Goal: Information Seeking & Learning: Check status

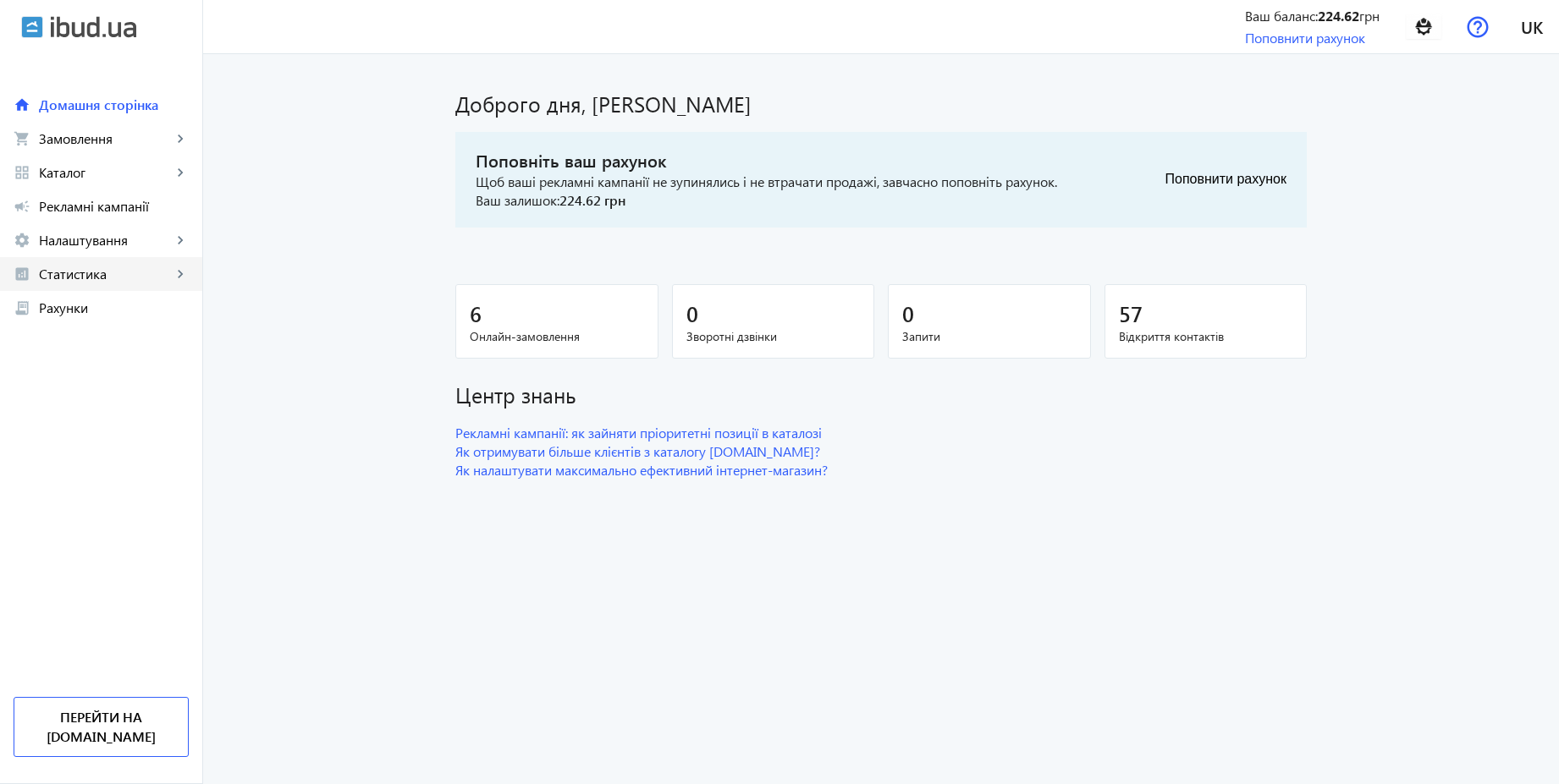
click at [81, 277] on span "Статистика" at bounding box center [104, 275] width 132 height 17
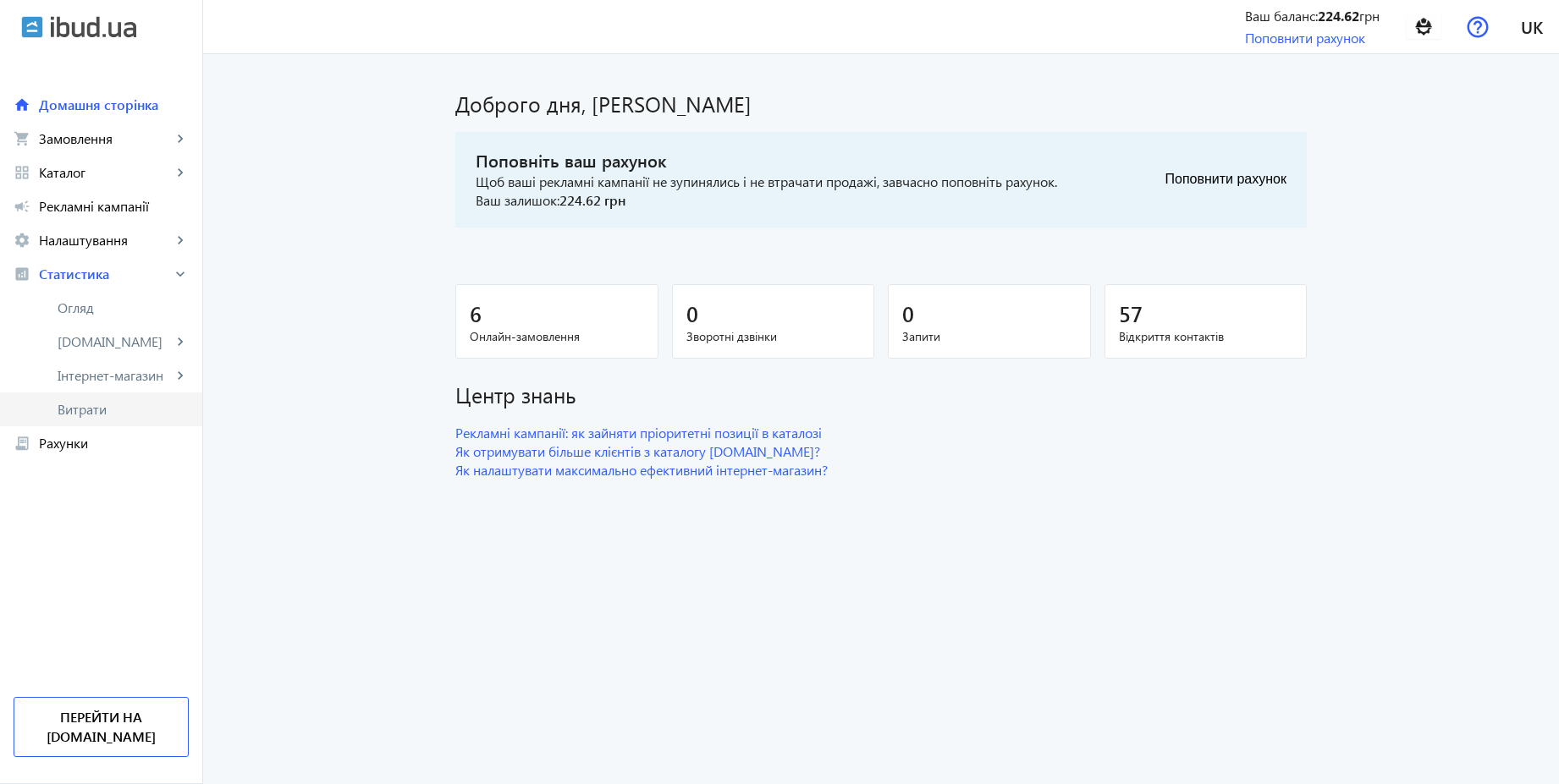
click at [102, 411] on span "Витрати" at bounding box center [124, 410] width 132 height 17
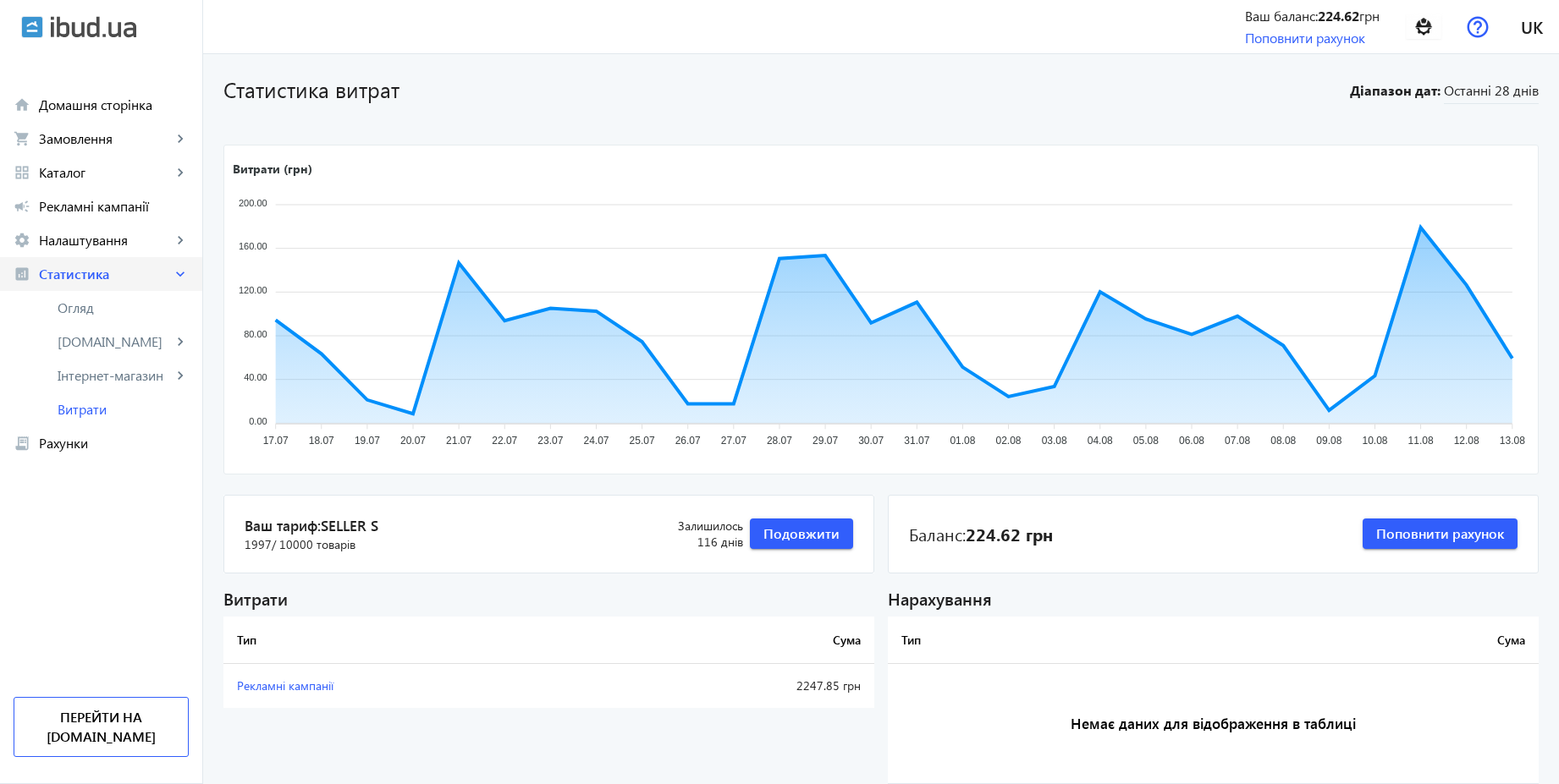
click at [112, 268] on span "Статистика" at bounding box center [104, 275] width 132 height 17
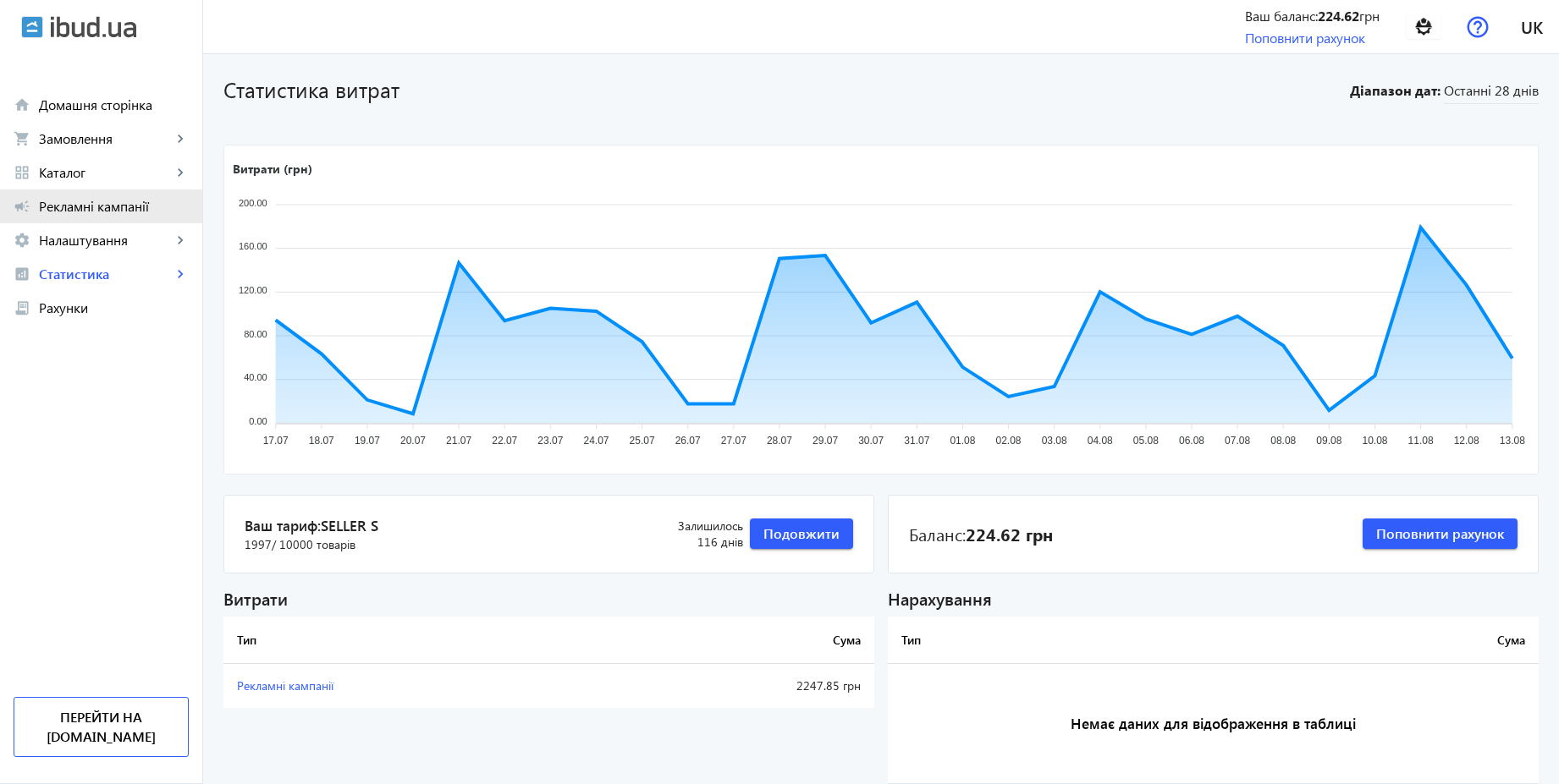
click at [97, 211] on span "Рекламні кампанії" at bounding box center [113, 207] width 150 height 17
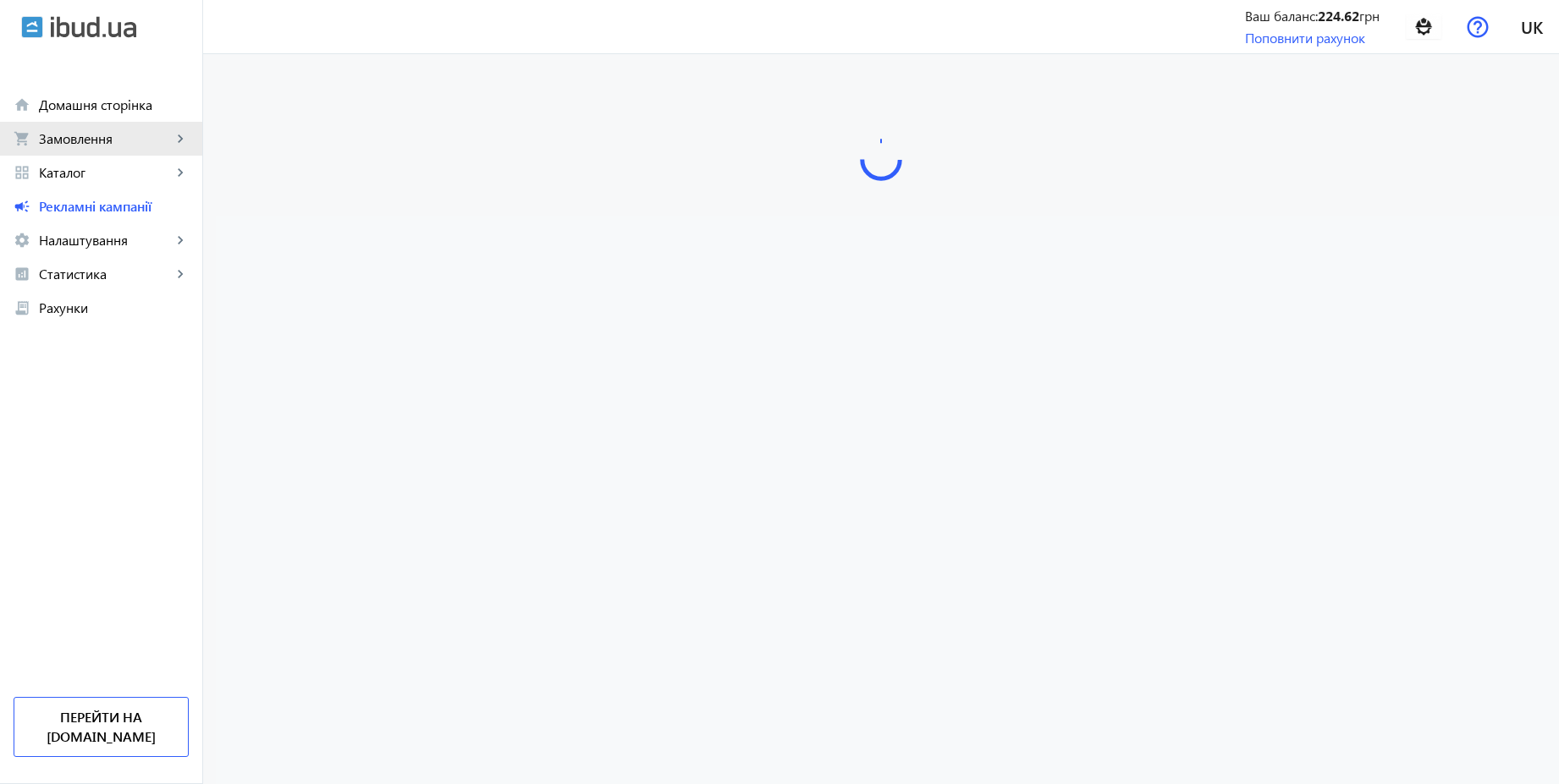
click at [93, 144] on span "Замовлення" at bounding box center [104, 139] width 132 height 17
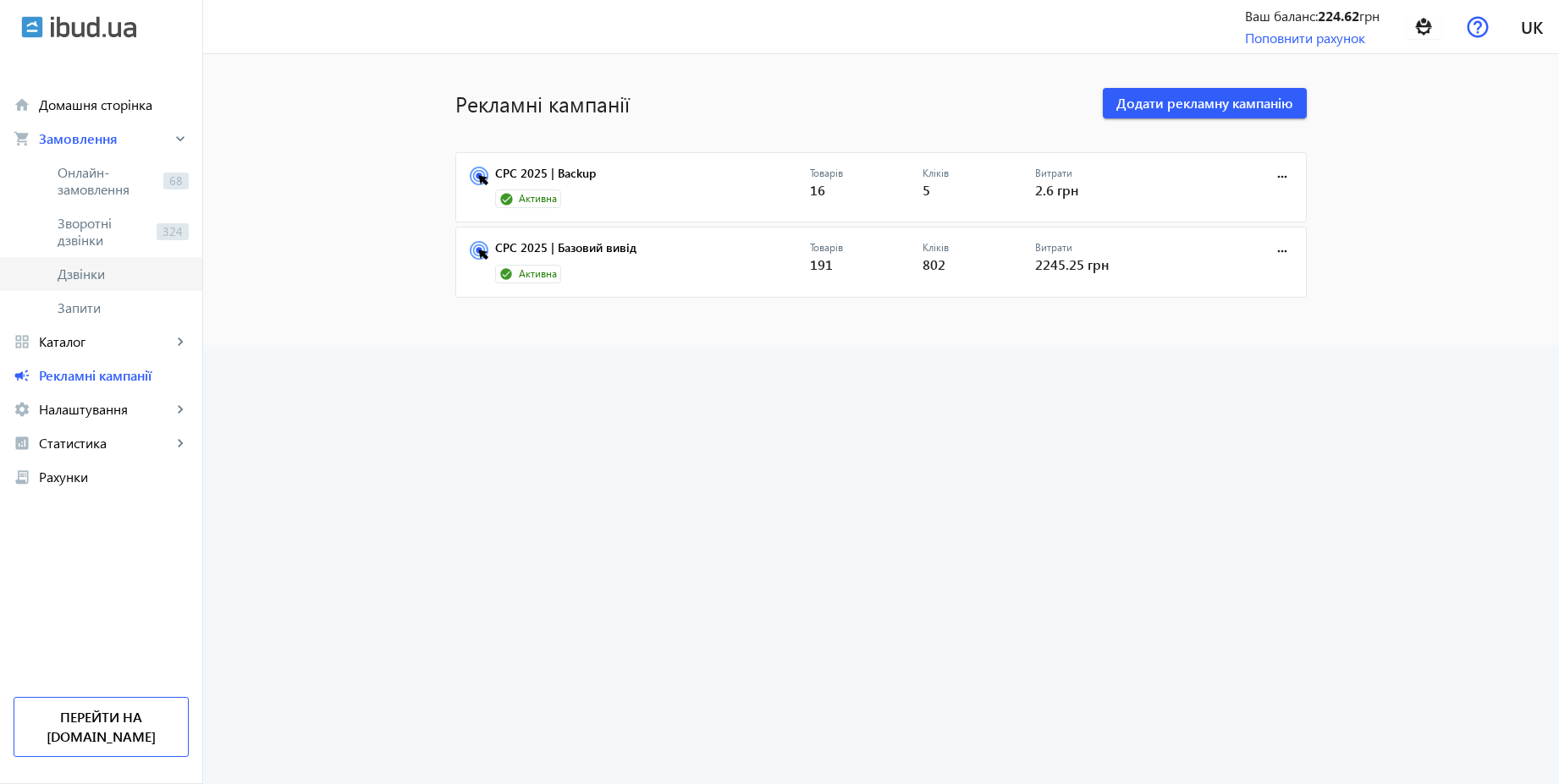
click at [97, 266] on span "Дзвінки" at bounding box center [124, 275] width 132 height 17
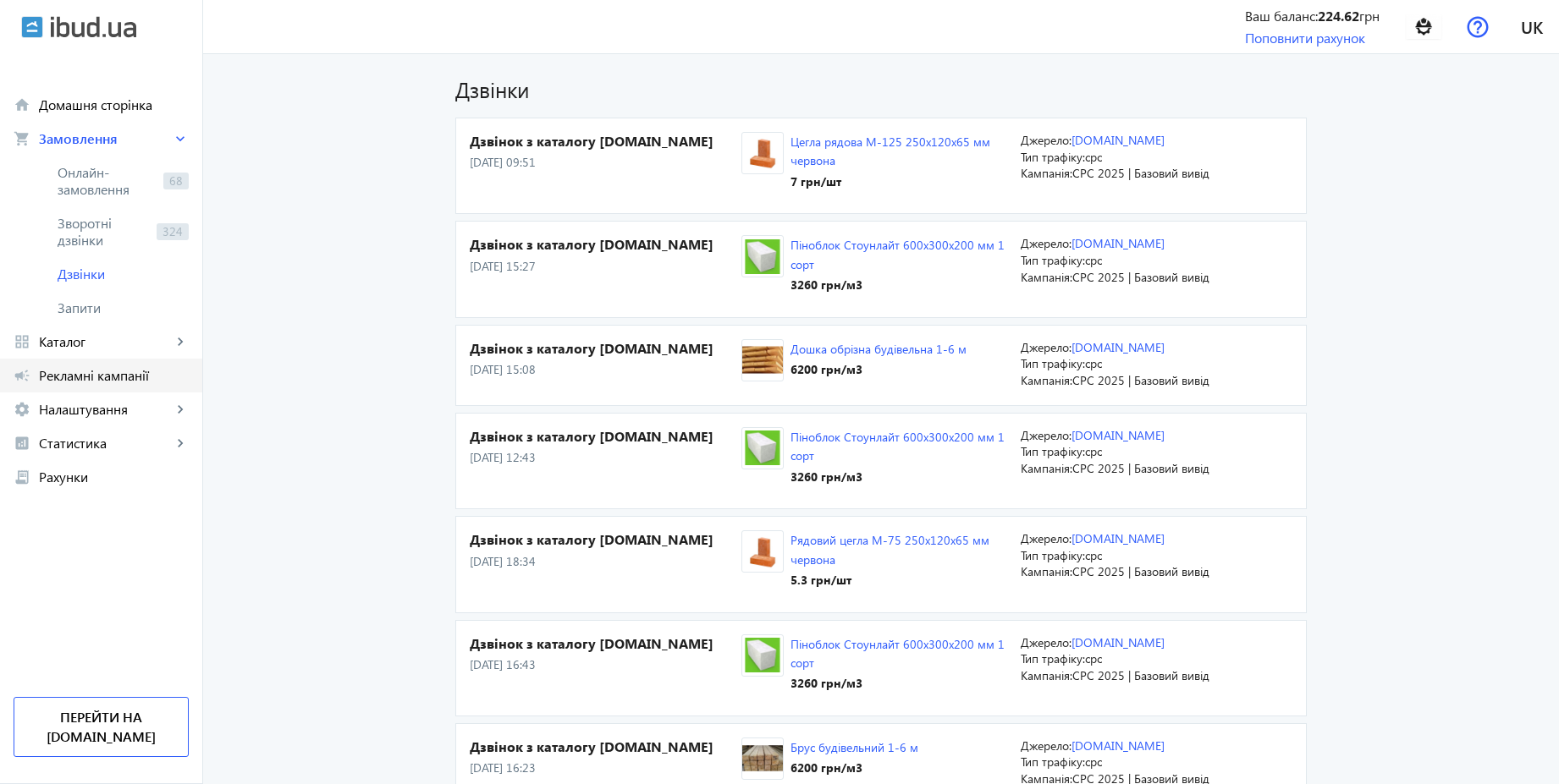
click at [134, 383] on span "Рекламні кампанії" at bounding box center [113, 376] width 150 height 17
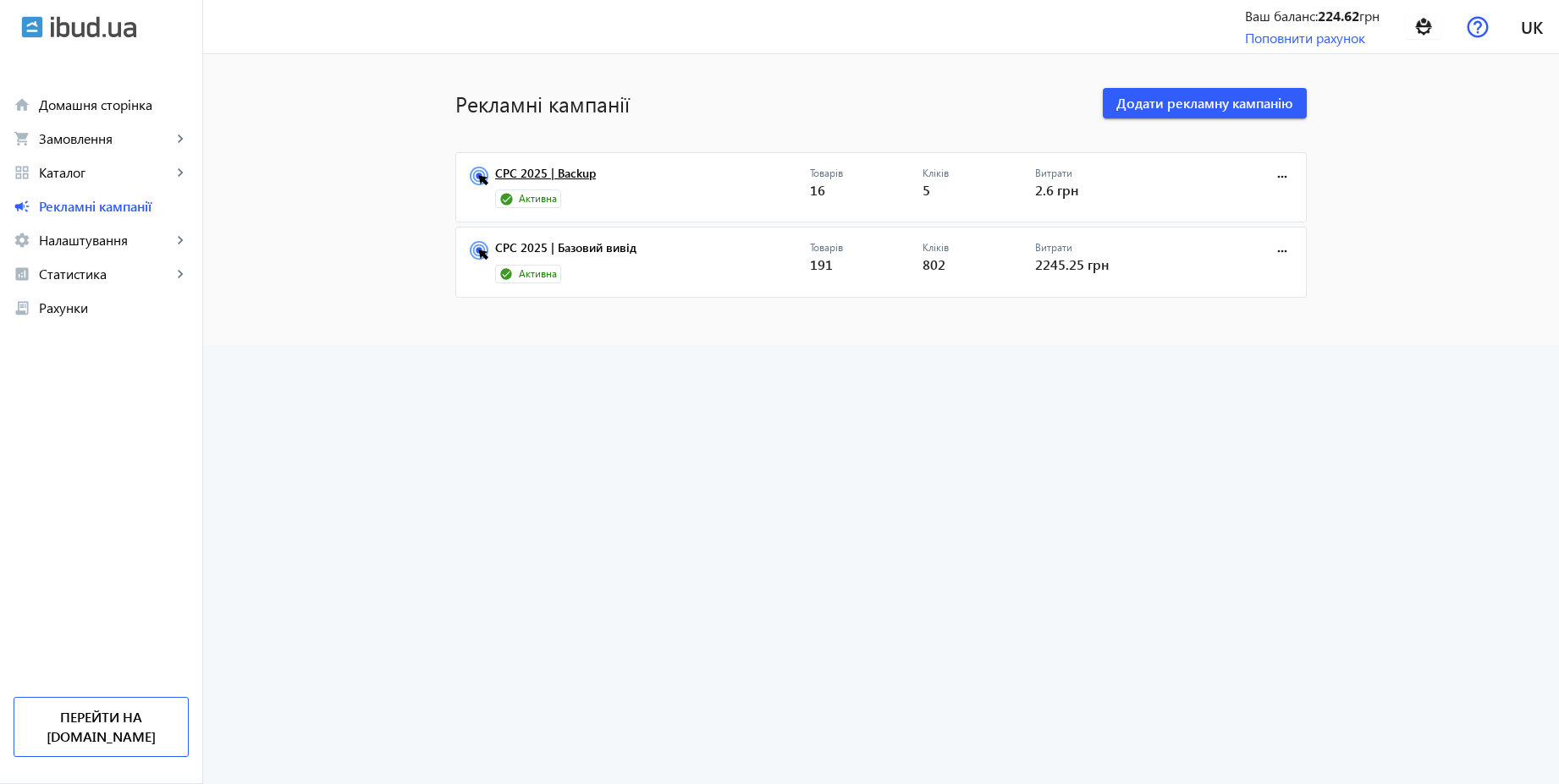
click at [547, 176] on link "CPC 2025 | Backup" at bounding box center [653, 178] width 315 height 24
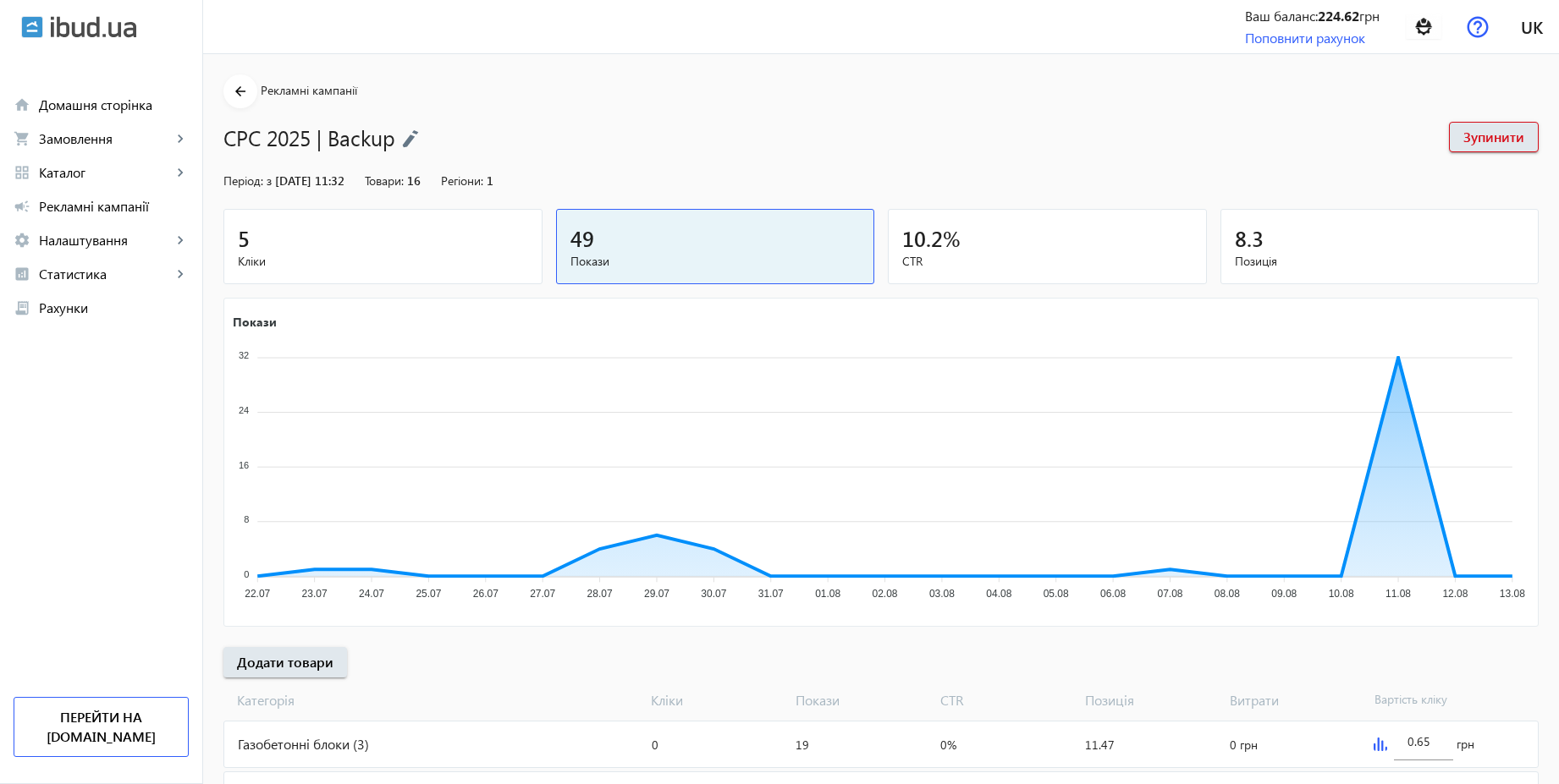
click at [384, 258] on span "Кліки" at bounding box center [383, 262] width 290 height 17
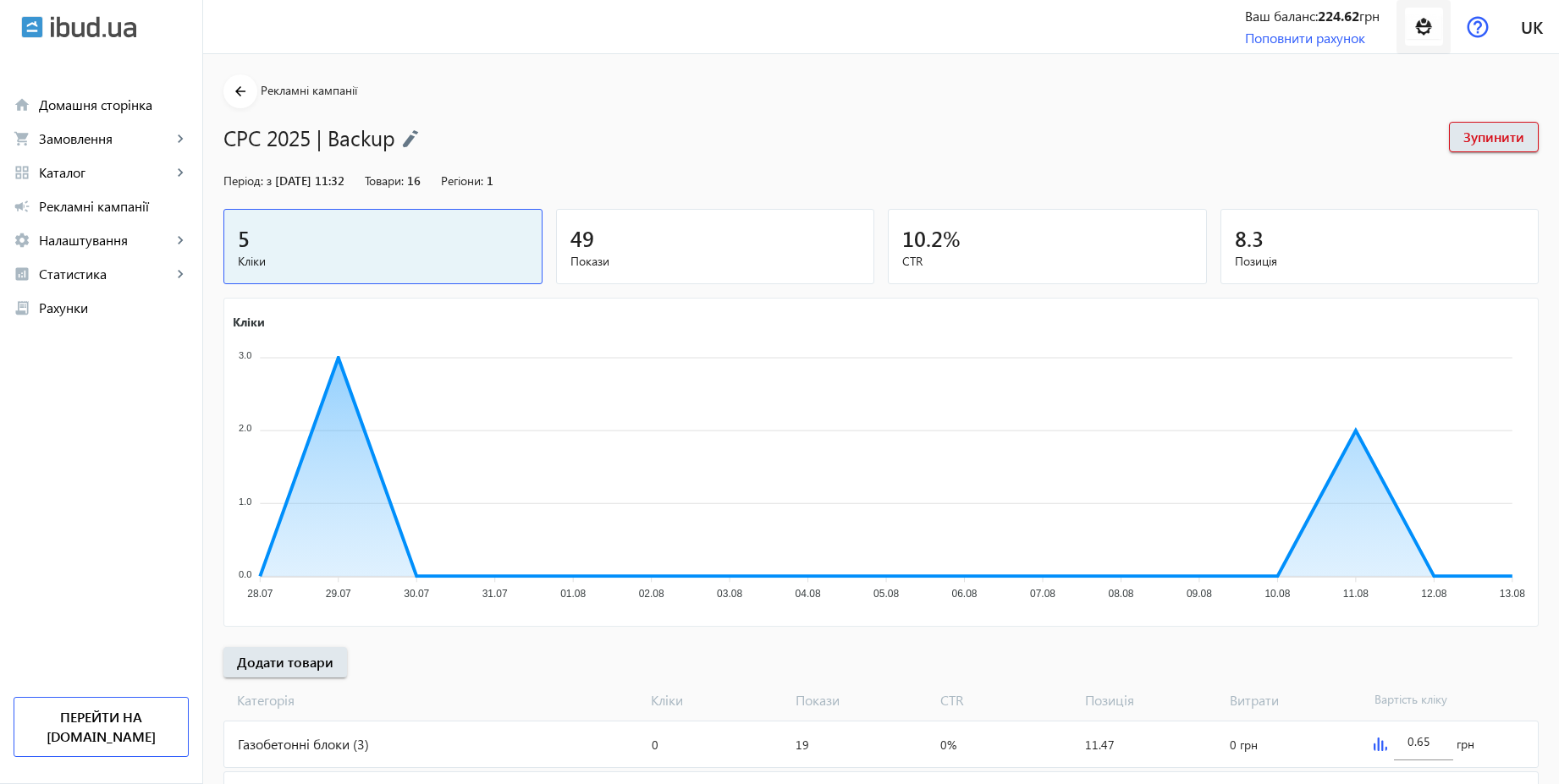
click at [1422, 37] on img at bounding box center [1424, 26] width 38 height 38
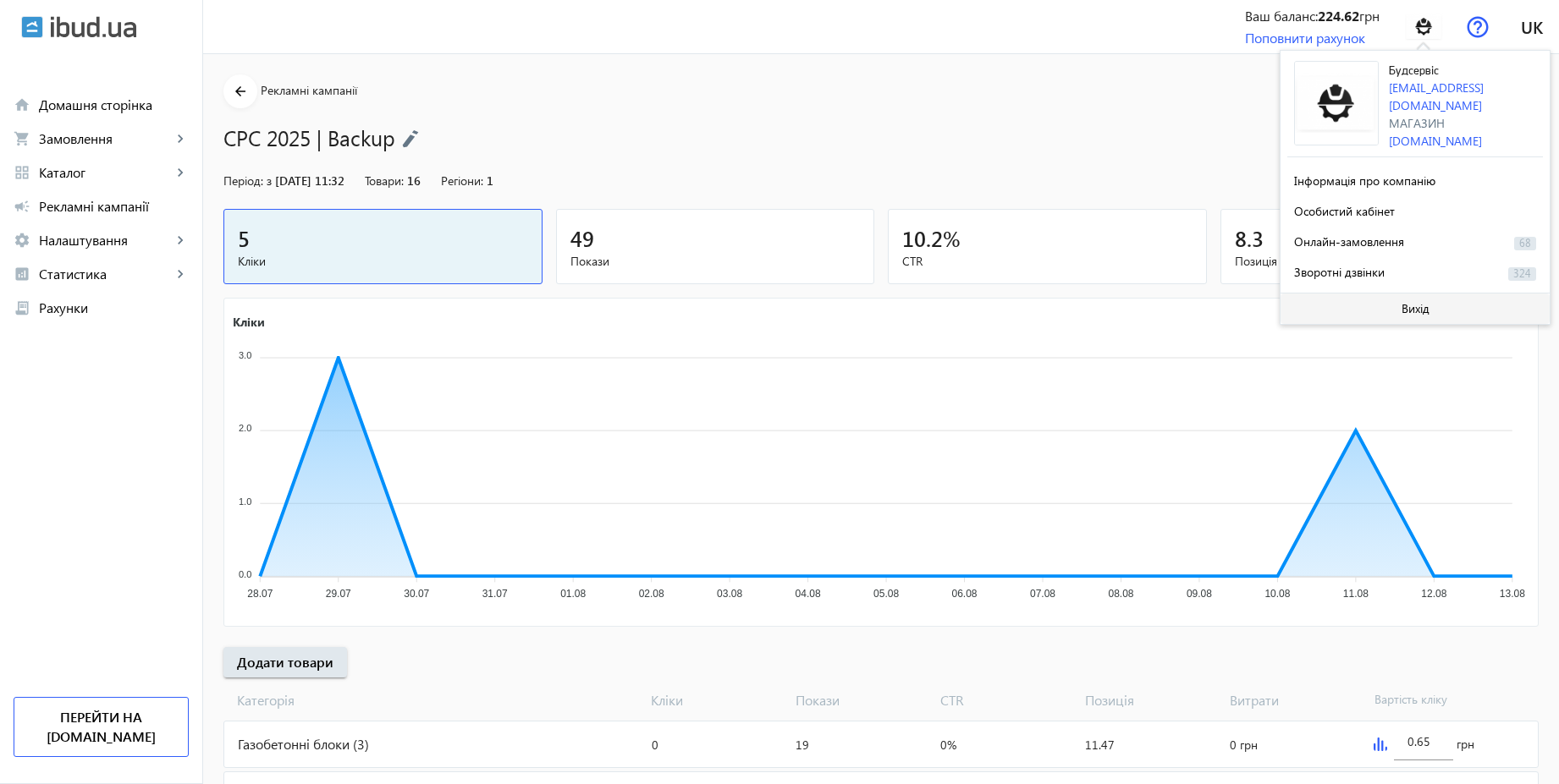
click at [1412, 302] on span "Вихід" at bounding box center [1415, 308] width 28 height 14
